Goal: Communication & Community: Answer question/provide support

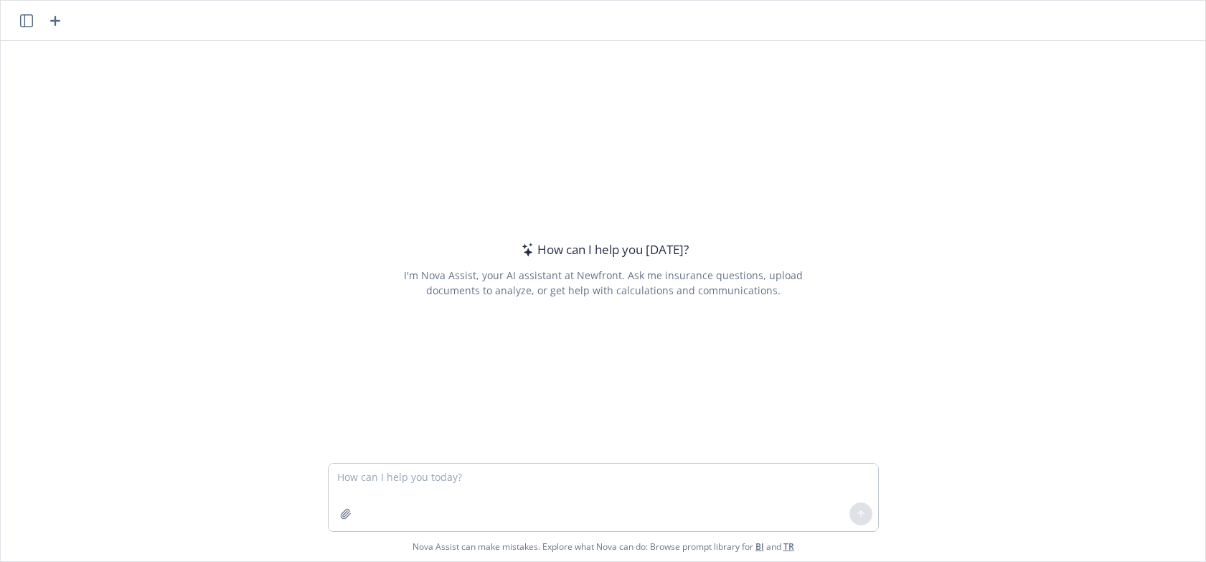
click at [394, 471] on textarea at bounding box center [604, 497] width 550 height 67
type textarea "reword:"
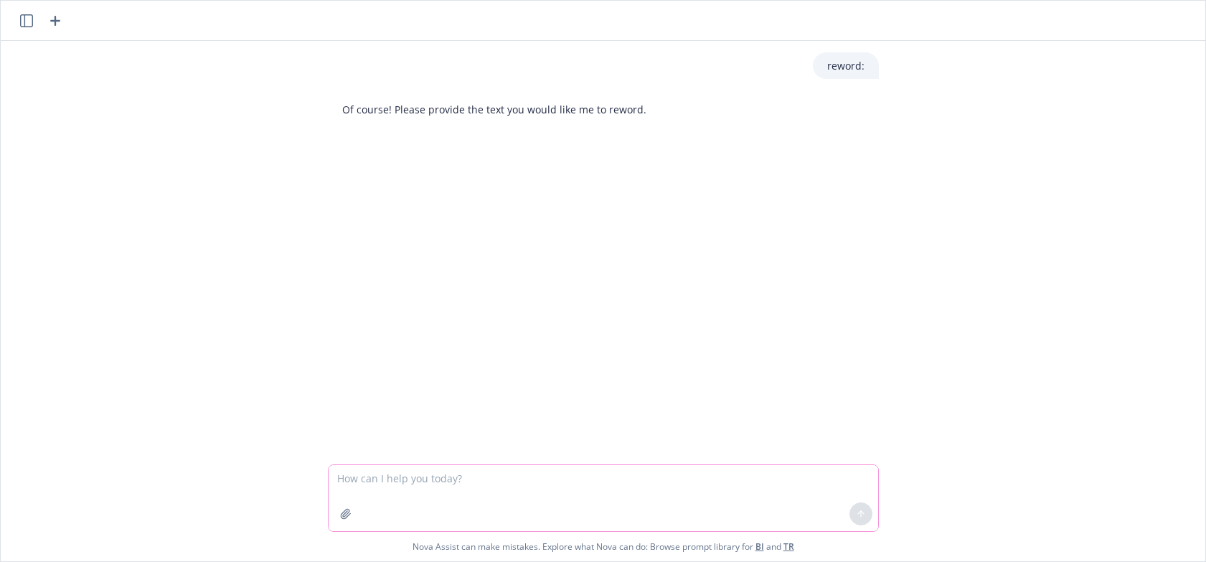
click at [375, 485] on textarea at bounding box center [604, 498] width 550 height 66
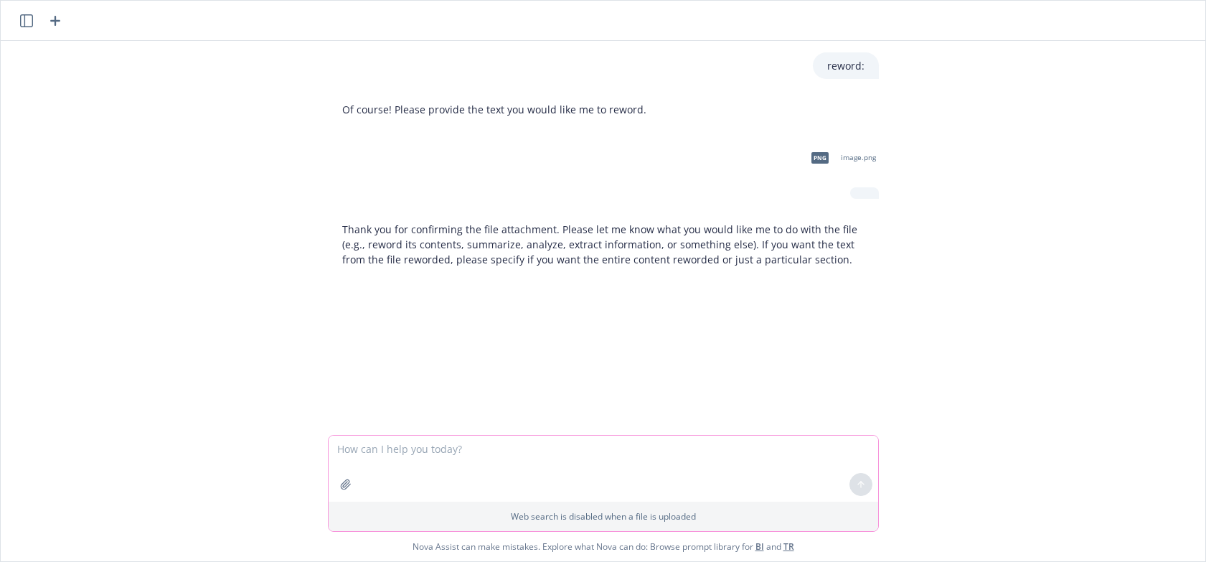
click at [345, 445] on textarea at bounding box center [604, 469] width 550 height 66
click at [378, 451] on icon "button" at bounding box center [380, 450] width 4 height 4
click at [364, 459] on textarea at bounding box center [604, 469] width 550 height 66
paste textarea "Although total eligible employees decreased 7.5%, the number enrolled in medica…"
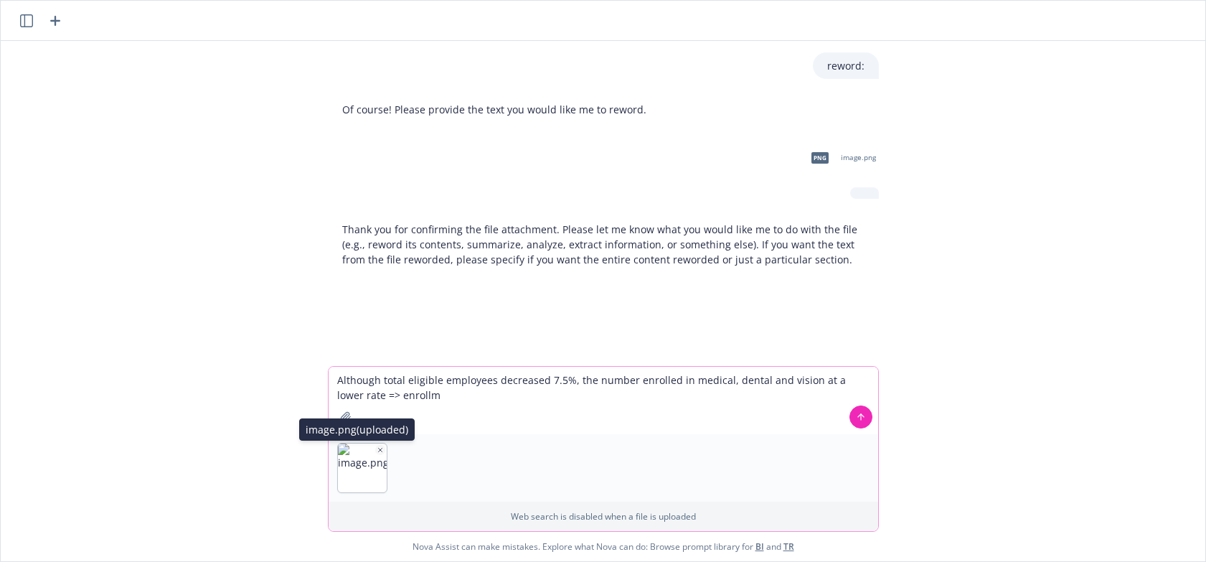
type textarea "Although total eligible employees decreased 7.5%, the number enrolled in medica…"
click at [377, 447] on icon "button" at bounding box center [380, 449] width 7 height 7
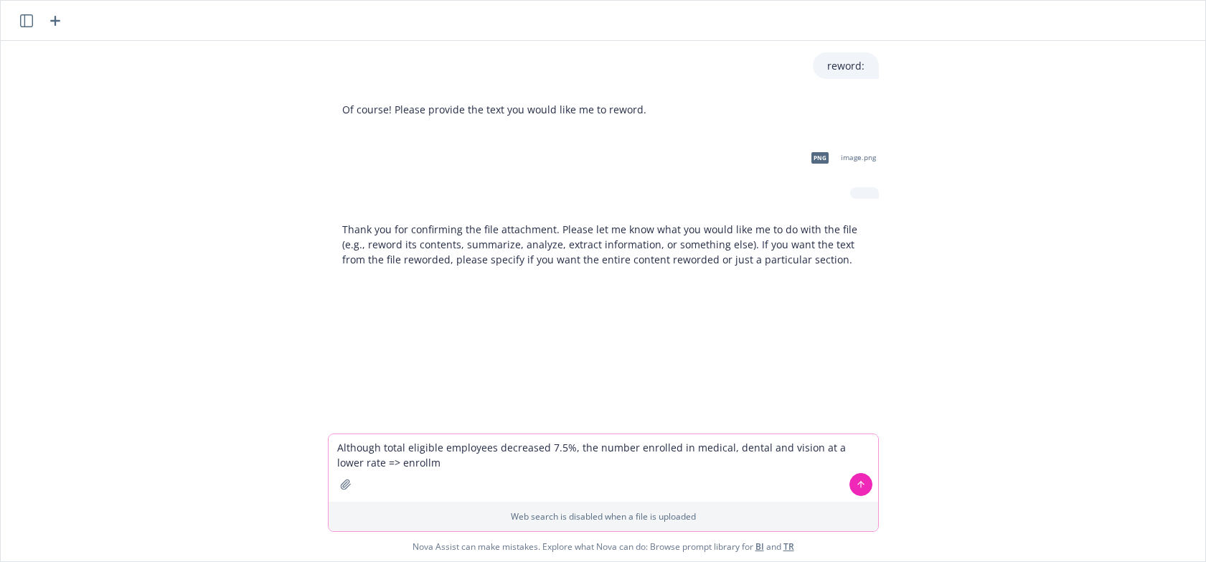
click at [416, 463] on textarea "Although total eligible employees decreased 7.5%, the number enrolled in medica…" at bounding box center [604, 467] width 550 height 67
drag, startPoint x: 408, startPoint y: 464, endPoint x: 325, endPoint y: 441, distance: 85.5
click at [329, 442] on textarea "Although total eligible employees decreased 7.5%, the number enrolled in medica…" at bounding box center [604, 467] width 550 height 67
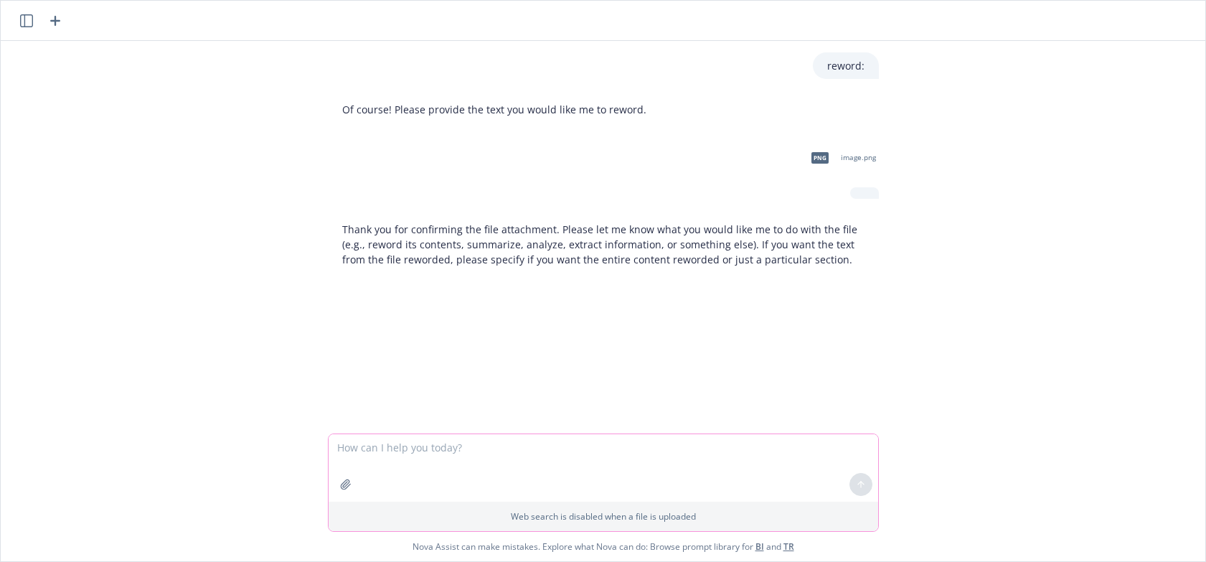
click at [339, 451] on textarea at bounding box center [604, 467] width 550 height 67
paste textarea "Although total eligible employees decreased 7.5%, the number enrolled in medica…"
type textarea "Although total eligible employees decreased 7.5%, the number enrolled in medica…"
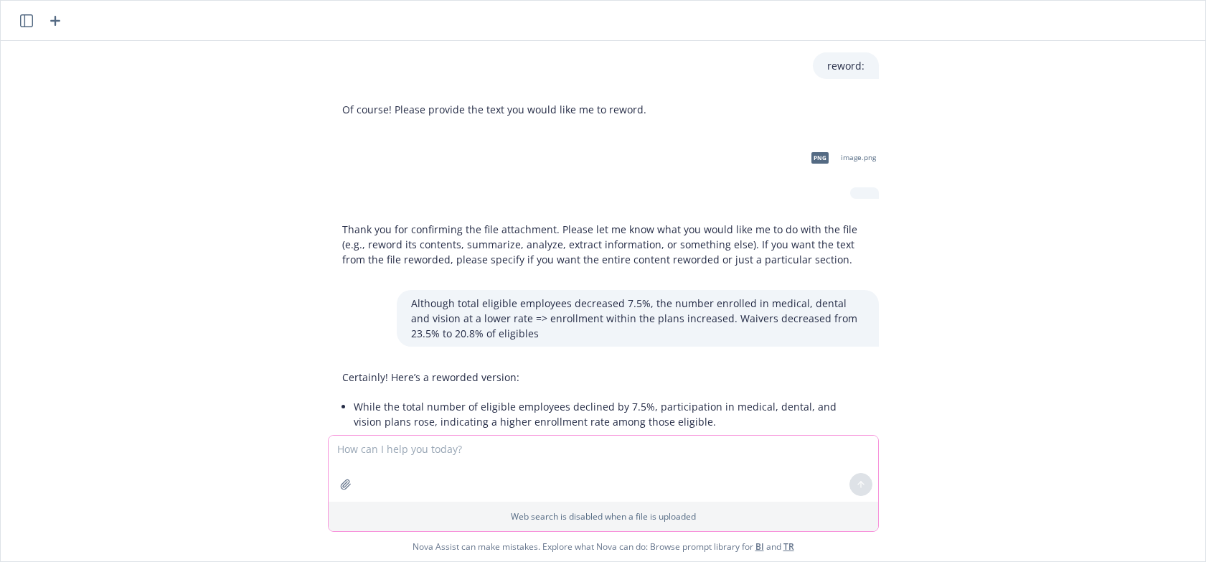
scroll to position [58, 0]
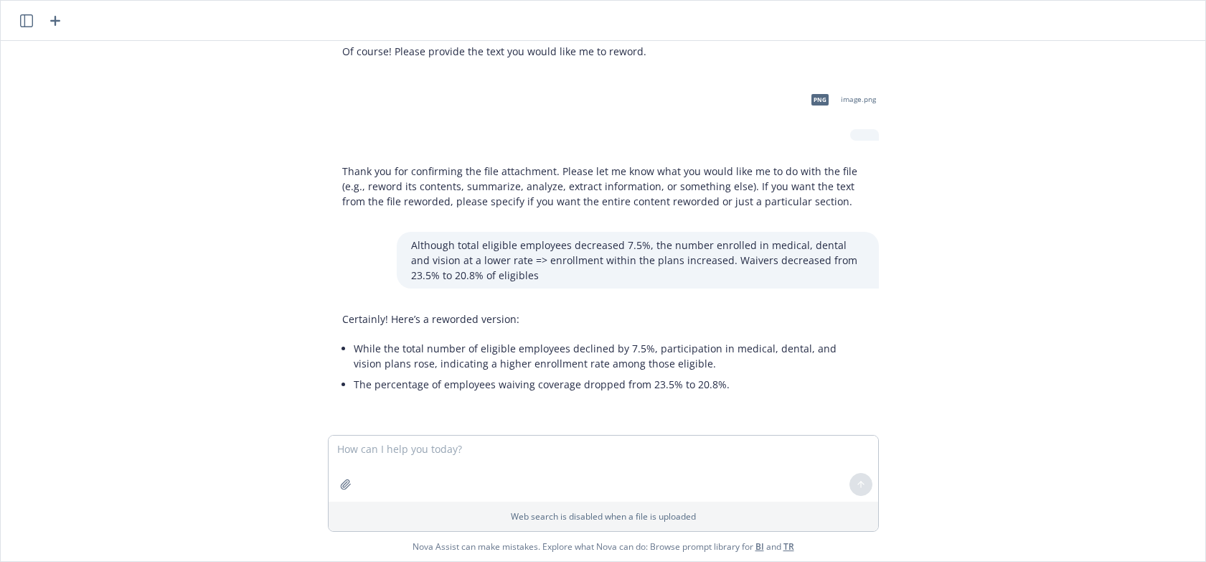
click at [381, 369] on li "While the total number of eligible employees declined by 7.5%, participation in…" at bounding box center [609, 356] width 511 height 36
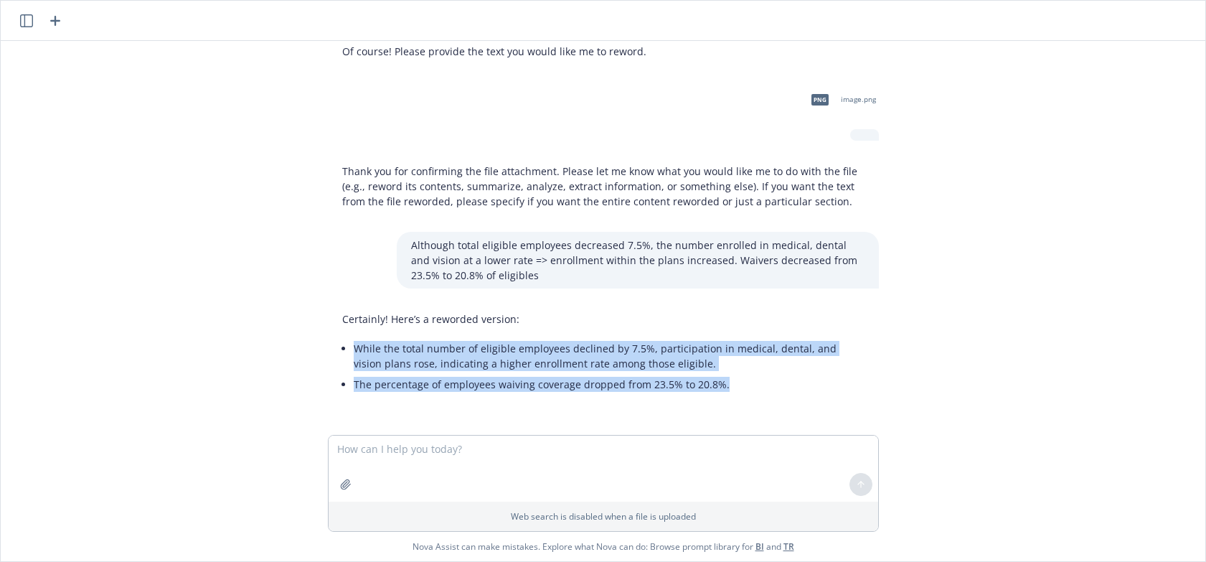
drag, startPoint x: 343, startPoint y: 347, endPoint x: 734, endPoint y: 385, distance: 392.2
click at [728, 385] on ul "While the total number of eligible employees declined by 7.5%, participation in…" at bounding box center [609, 366] width 511 height 57
copy ul "While the total number of eligible employees declined by 7.5%, participation in…"
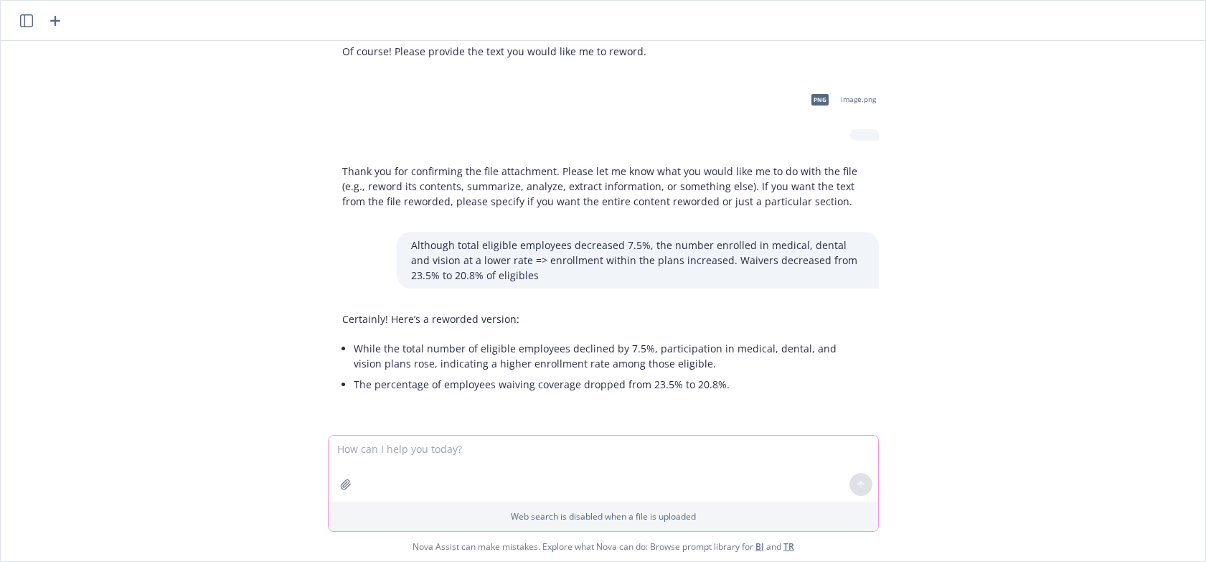
click at [349, 460] on textarea at bounding box center [604, 469] width 550 height 66
paste textarea "Total Per Employee Per Year (PEPY) costs increased 9.5% over 2024-25 PEPY cost …"
type textarea "Total Per Employee Per Year (PEPY) costs increased 9.5% over 2024-25 PEPY cost …"
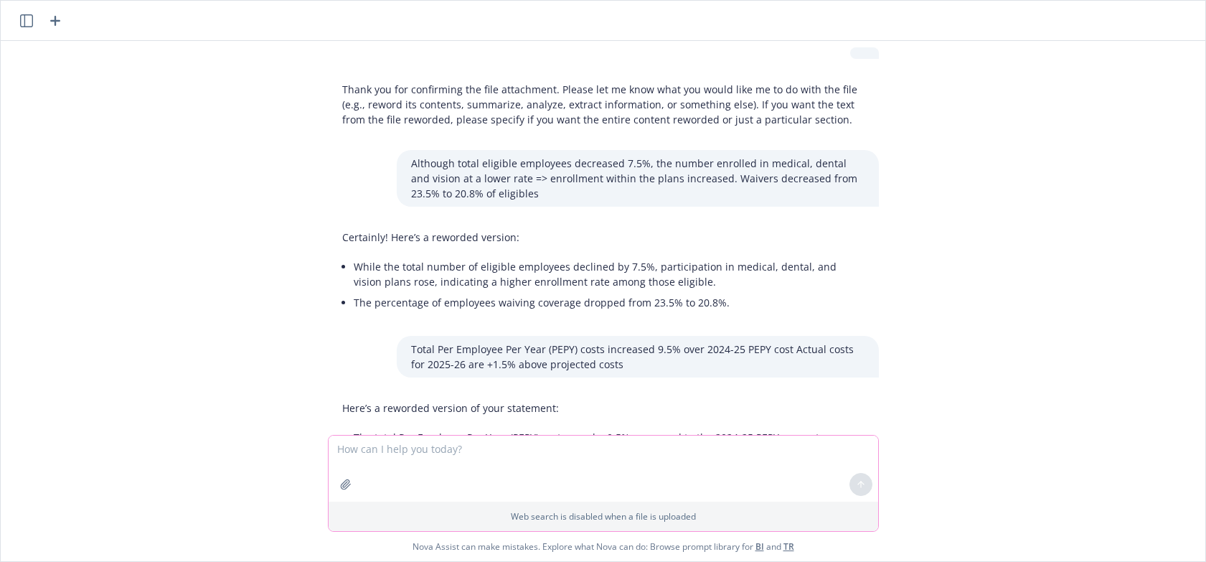
scroll to position [214, 0]
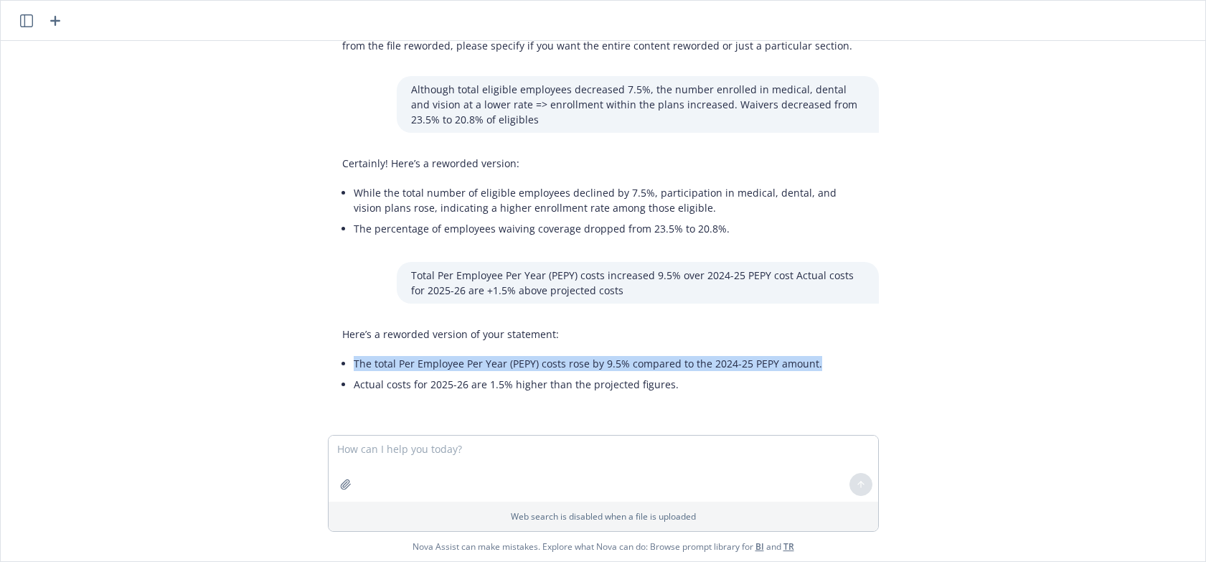
drag, startPoint x: 344, startPoint y: 367, endPoint x: 804, endPoint y: 352, distance: 460.3
click at [804, 352] on div "Here’s a reworded version of your statement: The total Per Employee Per Year (P…" at bounding box center [582, 361] width 509 height 80
copy li "The total Per Employee Per Year (PEPY) costs rose by 9.5% compared to the 2024-…"
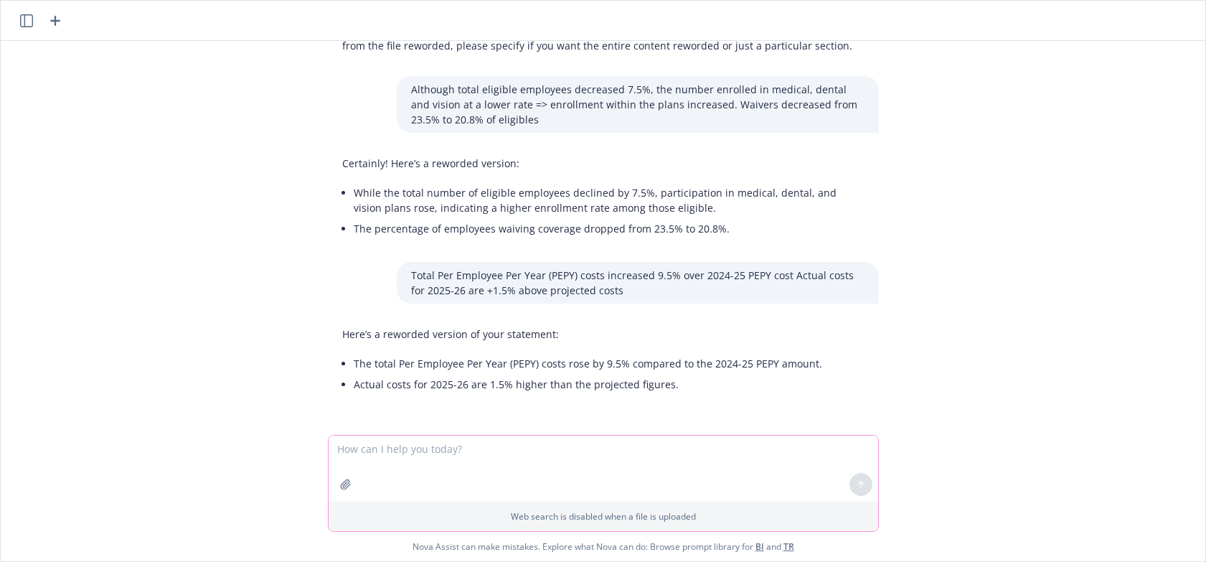
drag, startPoint x: 367, startPoint y: 456, endPoint x: 350, endPoint y: 451, distance: 18.2
click at [364, 456] on textarea at bounding box center [604, 469] width 550 height 66
paste textarea "With the elimination of the UMR POS, 48% of members enrolled in the new Surest …"
type textarea "With the elimination of the UMR POS, 48% of members enrolled in the new Surest …"
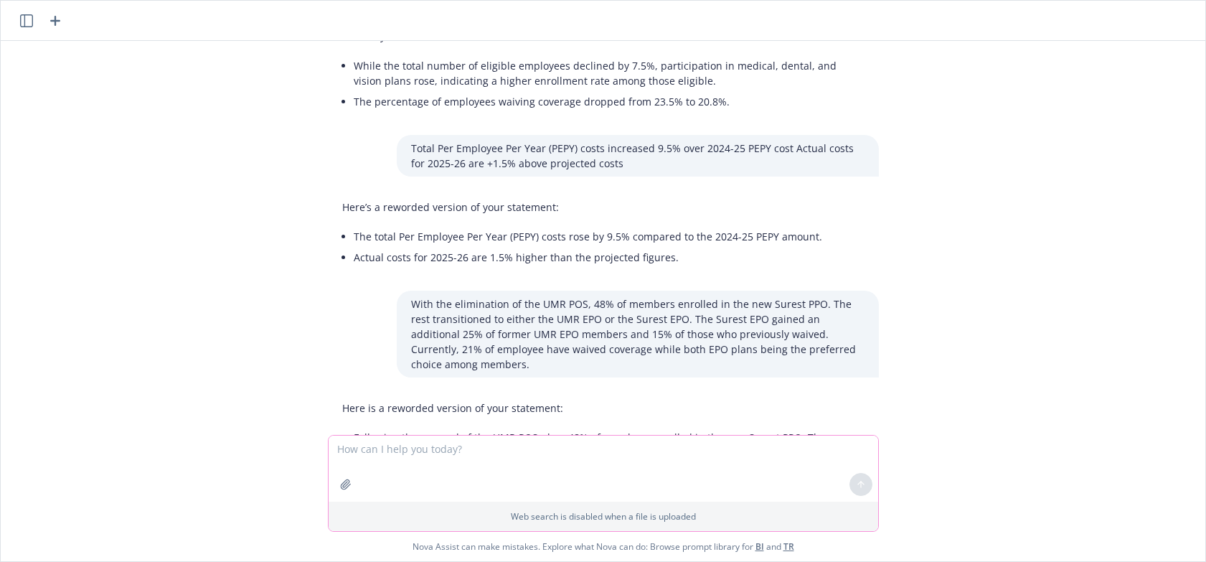
scroll to position [481, 0]
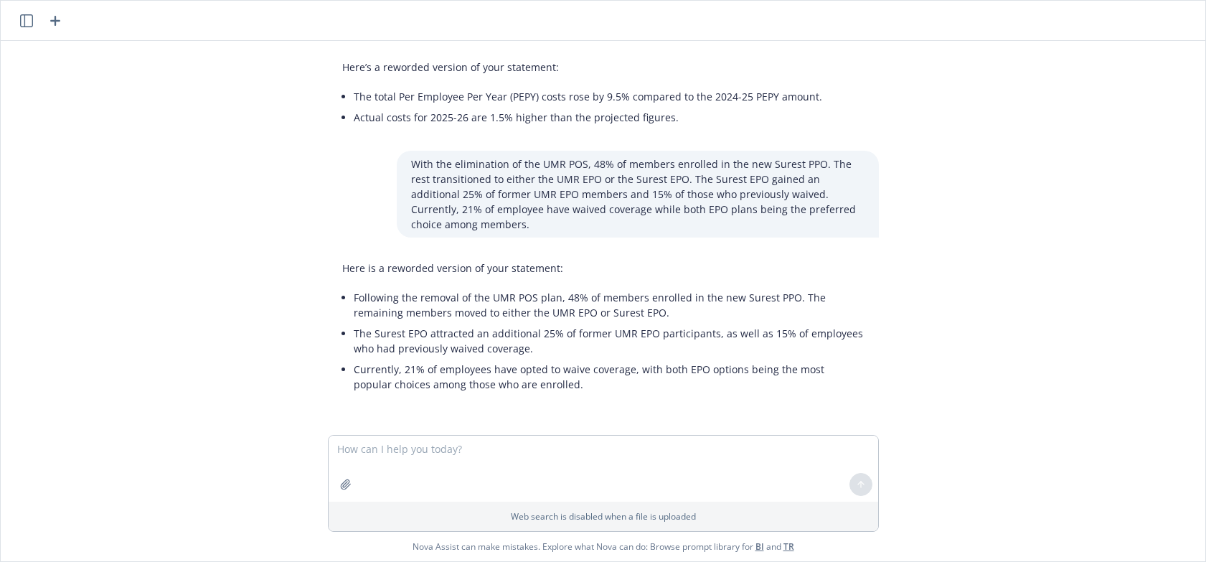
drag, startPoint x: 726, startPoint y: 292, endPoint x: 734, endPoint y: 294, distance: 8.9
click at [726, 292] on li "Following the removal of the UMR POS plan, 48% of members enrolled in the new S…" at bounding box center [609, 305] width 511 height 36
drag, startPoint x: 784, startPoint y: 300, endPoint x: 611, endPoint y: 314, distance: 173.6
click at [611, 314] on li "Following the removal of the UMR POS plan, 48% of members enrolled in the new S…" at bounding box center [609, 305] width 511 height 36
copy li "The remaining members moved to either the UMR EPO or Surest EPO."
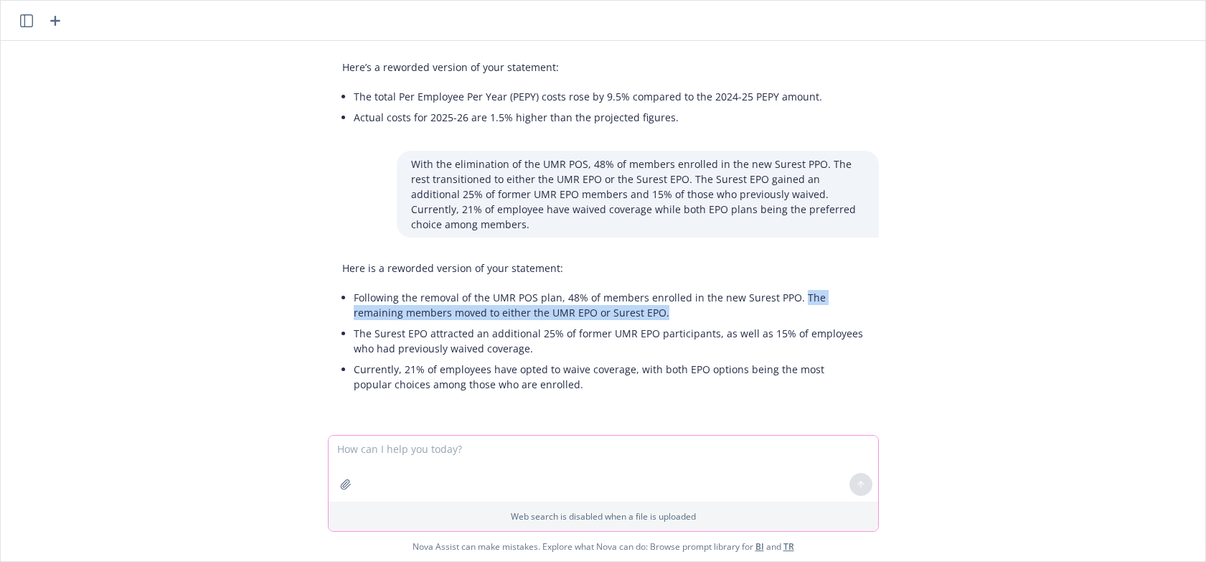
click at [358, 451] on textarea at bounding box center [604, 469] width 550 height 66
paste textarea "Migrated Employee Benefit Portal from Strive to Newfront Web Hosted expanded Su…"
type textarea "Migrated Employee Benefit Portal from Strive to Newfront Web Hosted expanded Su…"
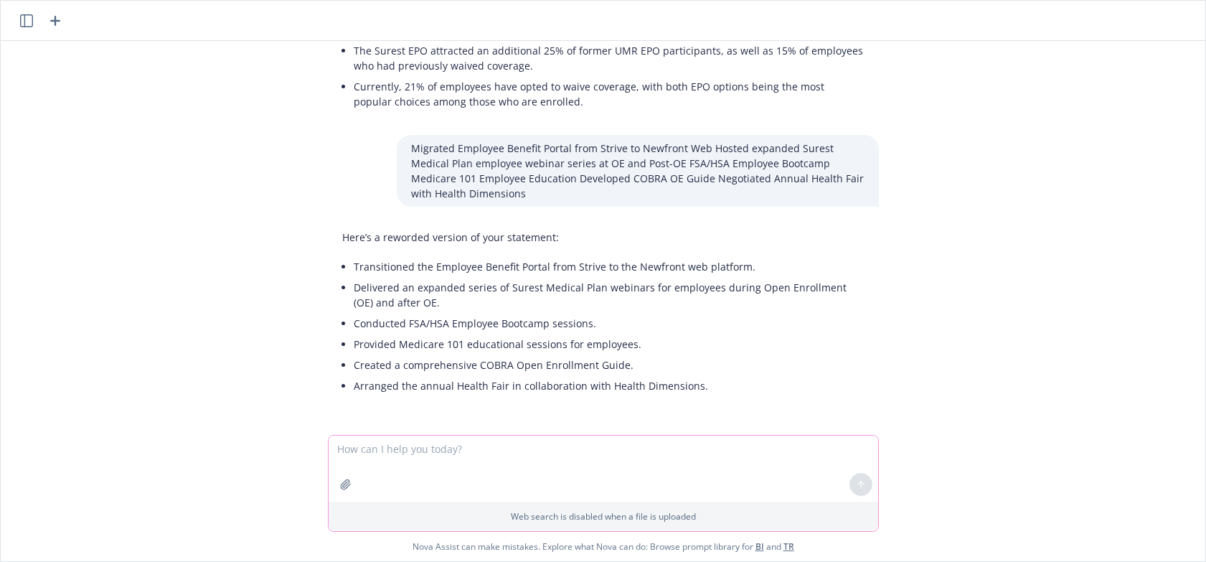
scroll to position [765, 0]
click at [359, 258] on li "Transitioned the Employee Benefit Portal from Strive to the Newfront web platfo…" at bounding box center [609, 265] width 511 height 21
click at [365, 263] on li "Transitioned the Employee Benefit Portal from Strive to the Newfront web platfo…" at bounding box center [609, 265] width 511 height 21
copy li "Transitioned"
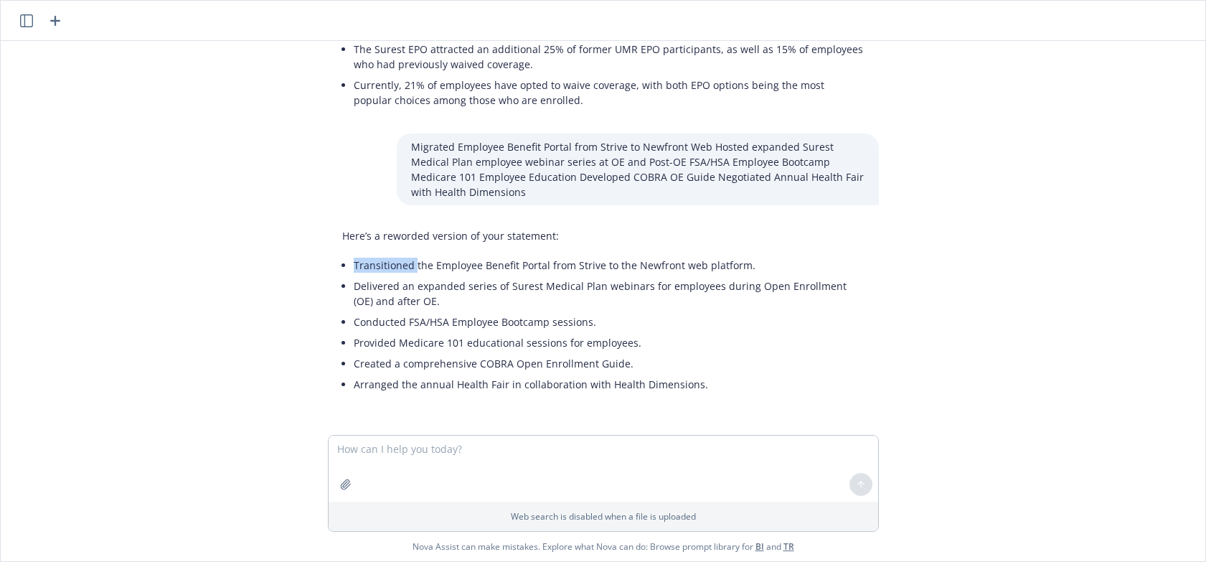
drag, startPoint x: 517, startPoint y: 379, endPoint x: 508, endPoint y: 378, distance: 9.4
click at [517, 379] on li "Arranged the annual Health Fair in collaboration with Health Dimensions." at bounding box center [609, 384] width 511 height 21
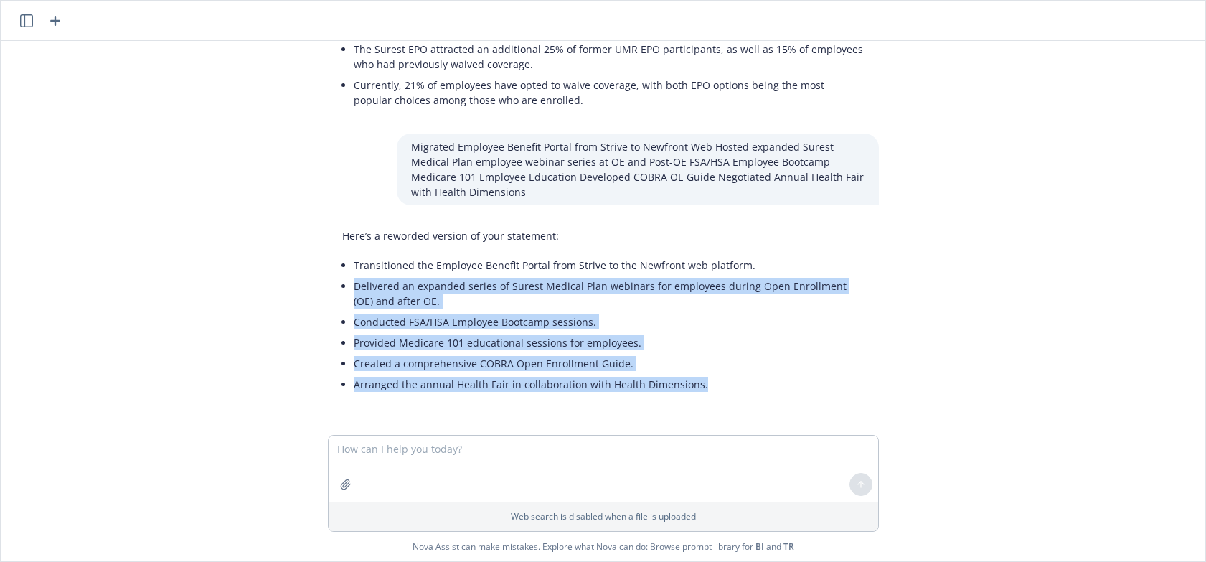
drag, startPoint x: 345, startPoint y: 286, endPoint x: 708, endPoint y: 383, distance: 375.9
click at [699, 385] on ul "Transitioned the Employee Benefit Portal from Strive to the Newfront web platfo…" at bounding box center [609, 325] width 511 height 140
copy ul "Delivered an expanded series of Surest Medical Plan webinars for employees duri…"
drag, startPoint x: 1059, startPoint y: 242, endPoint x: 894, endPoint y: 17, distance: 279.2
click at [1059, 241] on div "reword: Of course! Please provide the text you would like me to reword. png ima…" at bounding box center [603, 238] width 1205 height 394
